Goal: Information Seeking & Learning: Learn about a topic

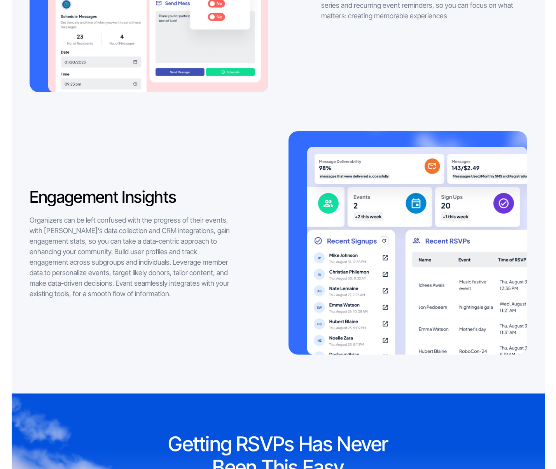
scroll to position [1070, 0]
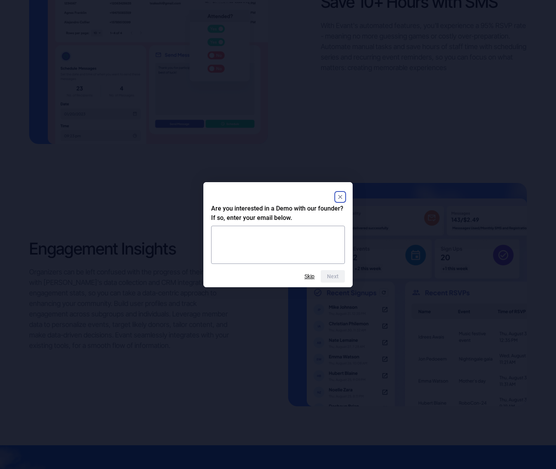
click at [339, 196] on icon "Close" at bounding box center [340, 197] width 4 height 4
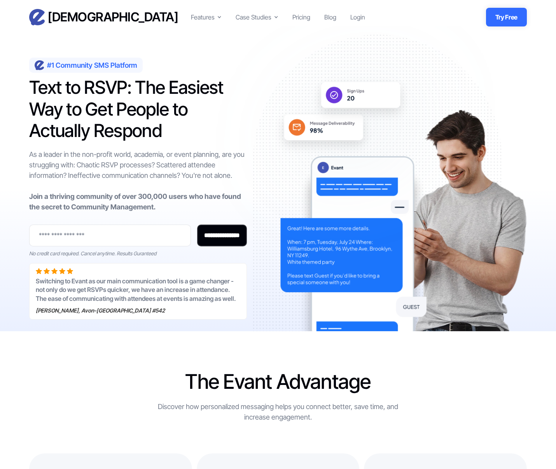
scroll to position [0, 0]
drag, startPoint x: 298, startPoint y: 1, endPoint x: 294, endPoint y: 19, distance: 18.7
click at [308, 14] on div "Pricing" at bounding box center [301, 16] width 18 height 9
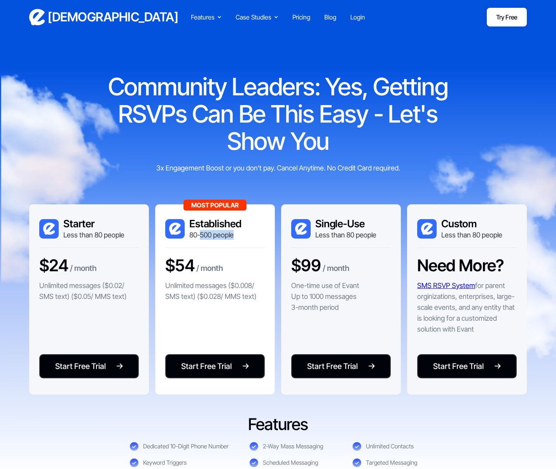
drag, startPoint x: 245, startPoint y: 237, endPoint x: 199, endPoint y: 236, distance: 45.5
click at [199, 236] on div "Most Popular Established 80-500 people" at bounding box center [215, 232] width 100 height 30
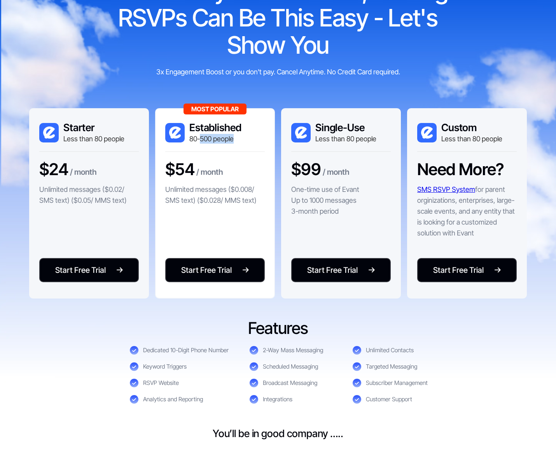
scroll to position [96, 0]
click at [241, 187] on p "Unlimited messages ($0.008/ SMS text) ($0.028/ MMS text)" at bounding box center [215, 195] width 100 height 22
click at [248, 199] on p "Unlimited messages ($0.008/ SMS text) ($0.028/ MMS text)" at bounding box center [215, 195] width 100 height 22
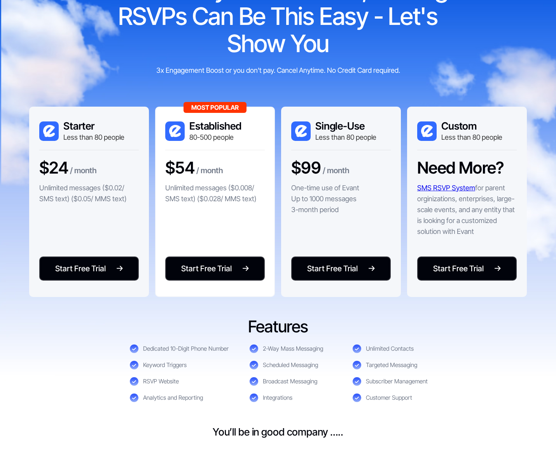
scroll to position [98, 0]
drag, startPoint x: 354, startPoint y: 204, endPoint x: 286, endPoint y: 195, distance: 68.7
click at [286, 195] on div "Single-Use Less than 80 people $99 / month One-time use of Evant Up to 1000 mes…" at bounding box center [341, 202] width 120 height 190
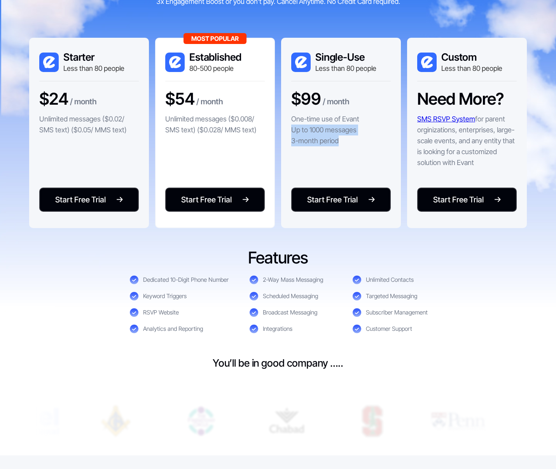
scroll to position [177, 0]
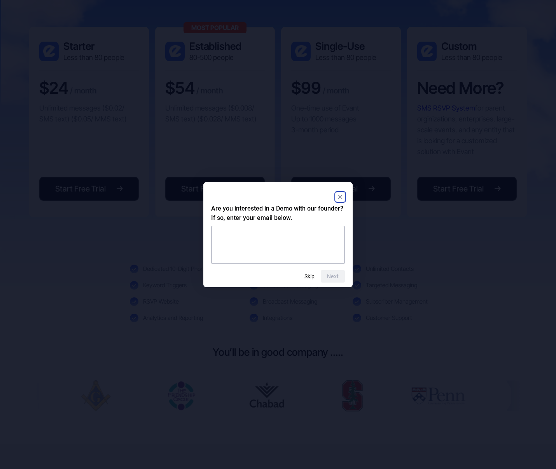
click at [339, 195] on rect "Close" at bounding box center [340, 196] width 9 height 9
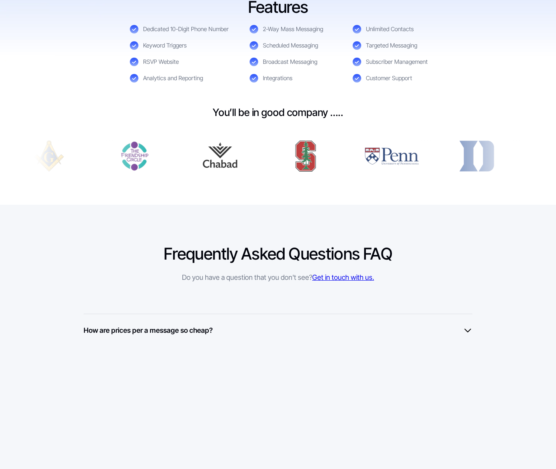
scroll to position [563, 0]
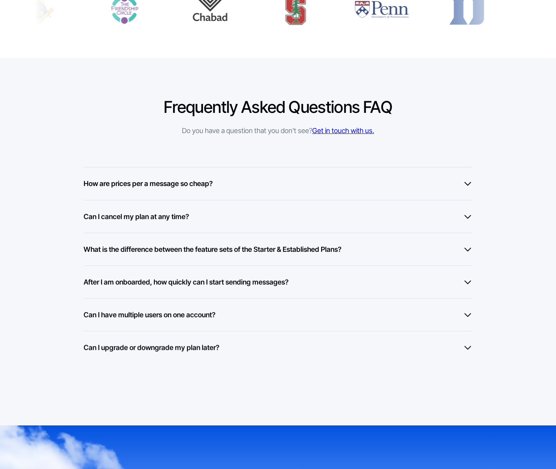
click at [234, 189] on div "How are prices per a message so cheap? At Evant, we've built relationships with…" at bounding box center [278, 183] width 389 height 33
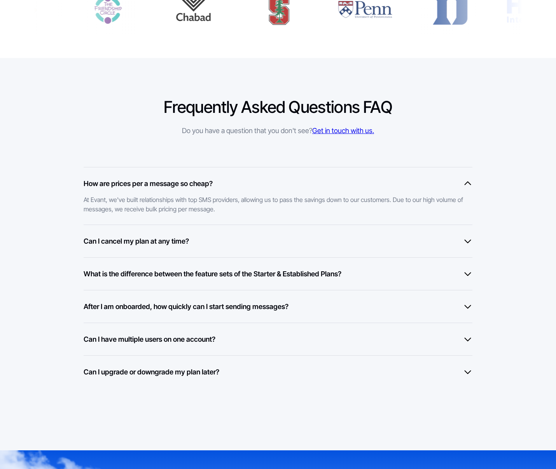
click at [246, 234] on div "Can I cancel my plan at any time? Yes, you can cancel your plan at any time at …" at bounding box center [278, 240] width 389 height 33
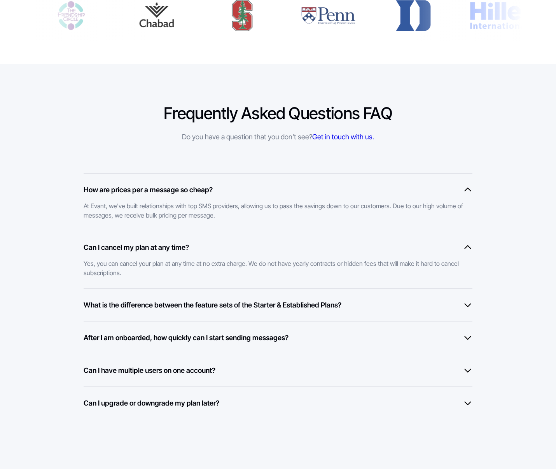
scroll to position [581, 0]
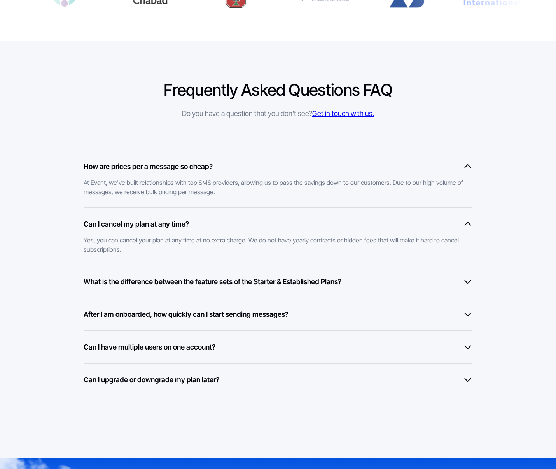
click at [254, 316] on h6 "After I am onboarded, how quickly can I start sending messages?" at bounding box center [186, 314] width 205 height 10
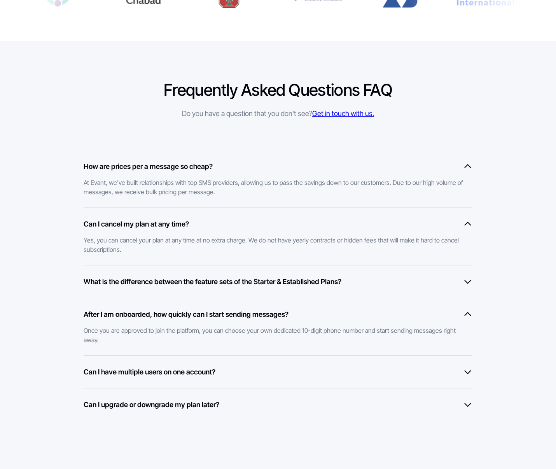
click at [253, 287] on div "What is the difference between the feature sets of the Starter & Established Pl…" at bounding box center [278, 281] width 389 height 33
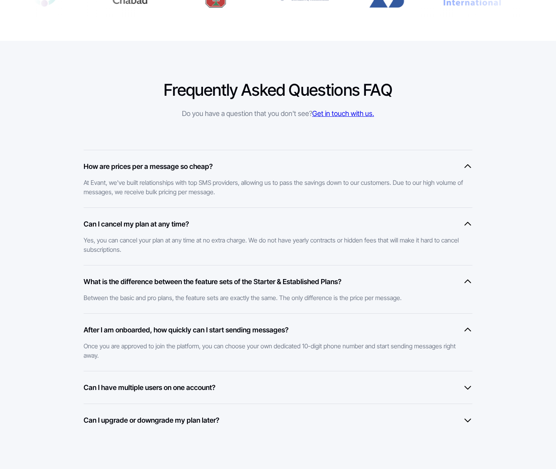
click at [236, 399] on div "Can I have multiple users on one account? Yes, you can add unlimited users on t…" at bounding box center [278, 387] width 389 height 33
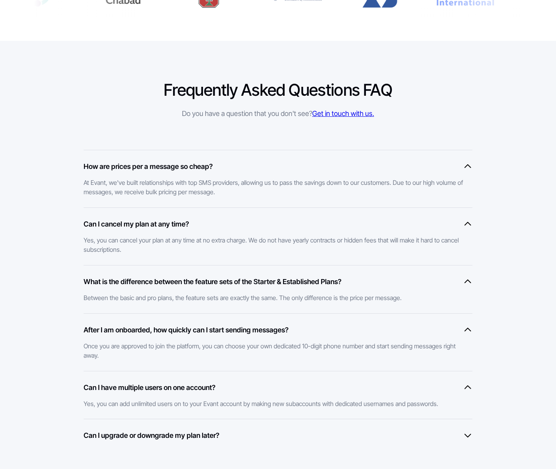
click at [232, 437] on div "Can I upgrade or downgrade my plan later?" at bounding box center [278, 435] width 389 height 10
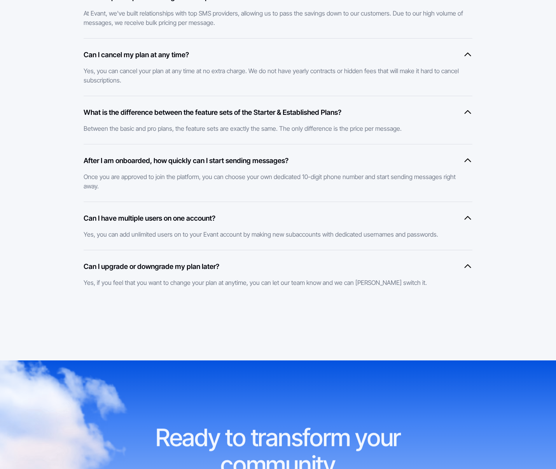
scroll to position [675, 0]
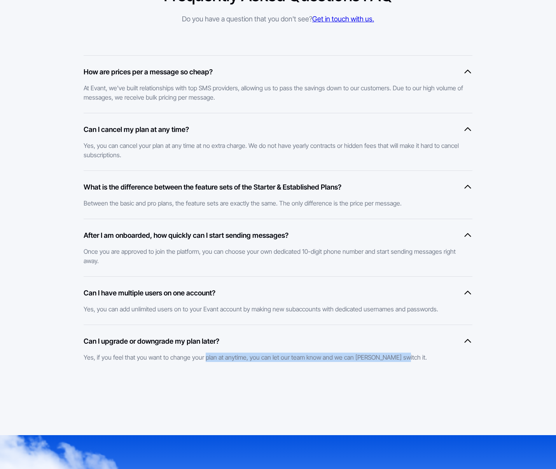
drag, startPoint x: 214, startPoint y: 370, endPoint x: 203, endPoint y: 354, distance: 19.2
click at [203, 354] on section "Frequently Asked Questions FAQ Do you have a question that you don't see? Get i…" at bounding box center [278, 190] width 556 height 488
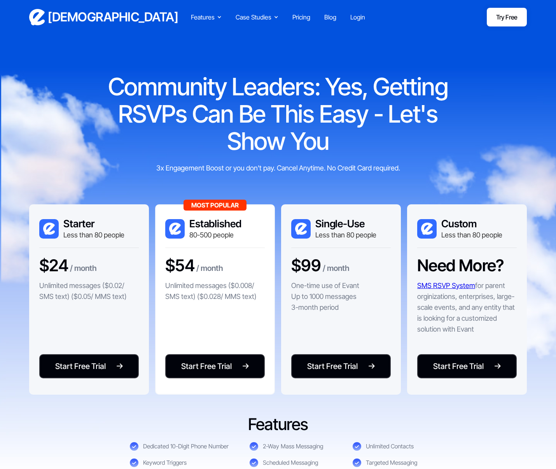
scroll to position [0, 0]
